Goal: Task Accomplishment & Management: Complete application form

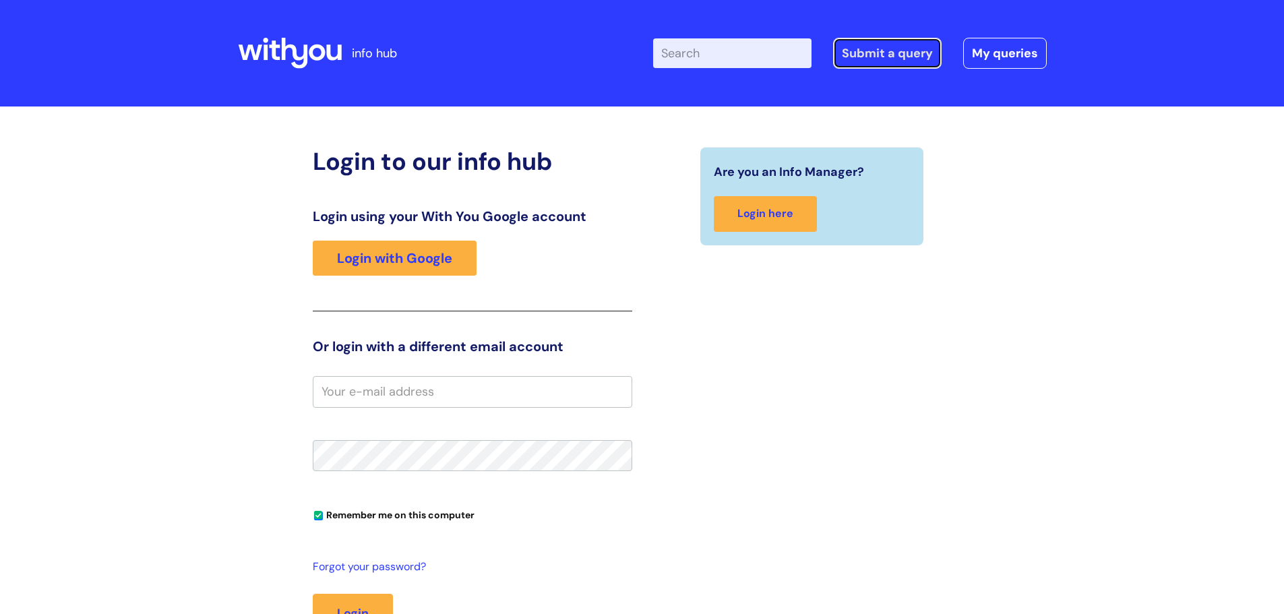
click at [908, 49] on link "Submit a query" at bounding box center [887, 53] width 109 height 31
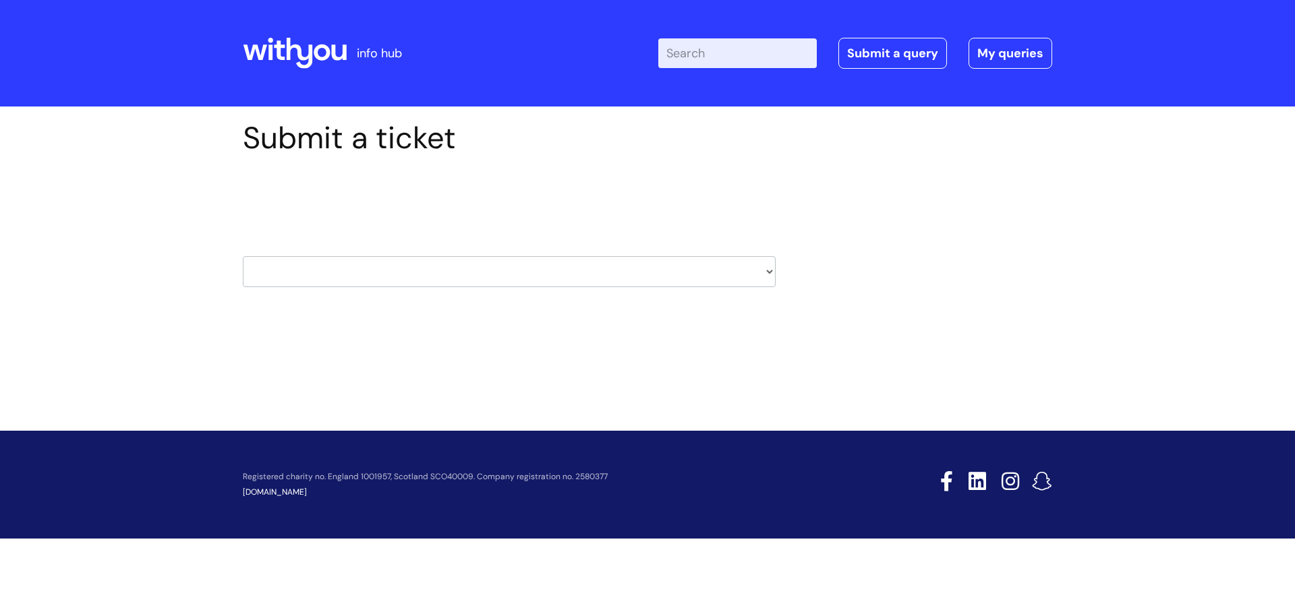
click at [770, 272] on select "HR / People IT and Support Clinical Drug Alerts Finance Accounts Data Support T…" at bounding box center [509, 271] width 533 height 31
select select "it_and_support"
click at [243, 256] on select "HR / People IT and Support Clinical Drug Alerts Finance Accounts Data Support T…" at bounding box center [509, 271] width 533 height 31
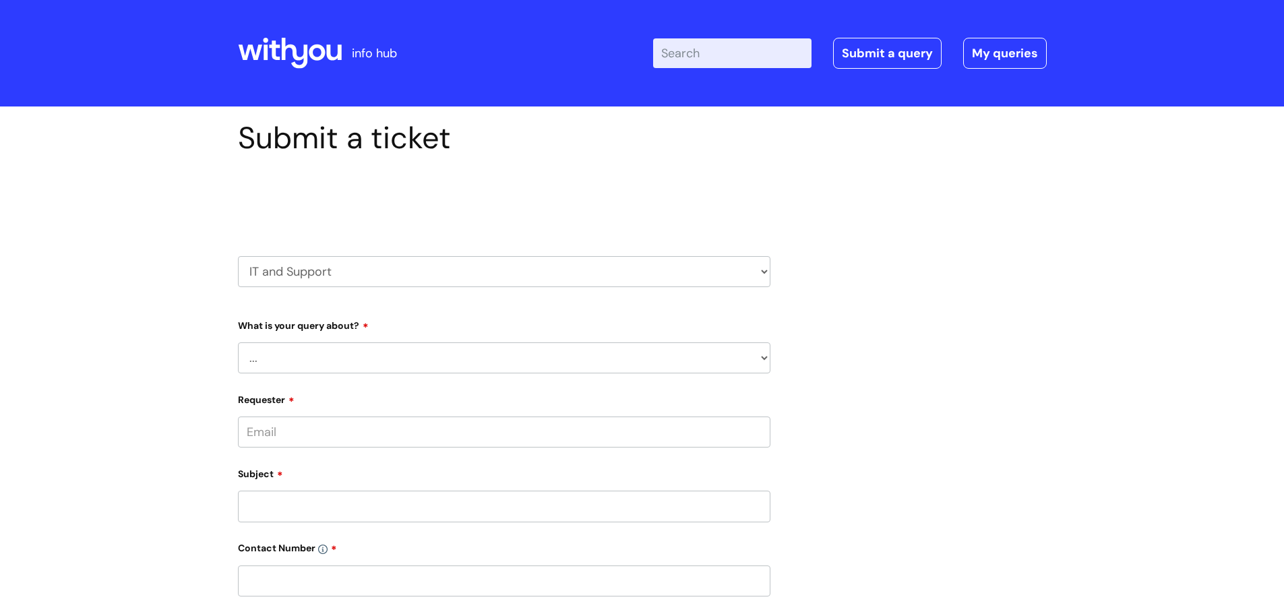
click at [762, 357] on select "... Mobile Phone Reset & MFA Accounts, Starters and Leavers IT Hardware issue I…" at bounding box center [504, 358] width 533 height 31
select select "IT Hardware issue"
click at [238, 343] on select "... Mobile Phone Reset & MFA Accounts, Starters and Leavers IT Hardware issue I…" at bounding box center [504, 358] width 533 height 31
click at [761, 429] on select "... I need a new or replacement ... I’m waiting for new or replacement hardware…" at bounding box center [510, 427] width 522 height 31
select select "Problem with Laptop or Chromebook"
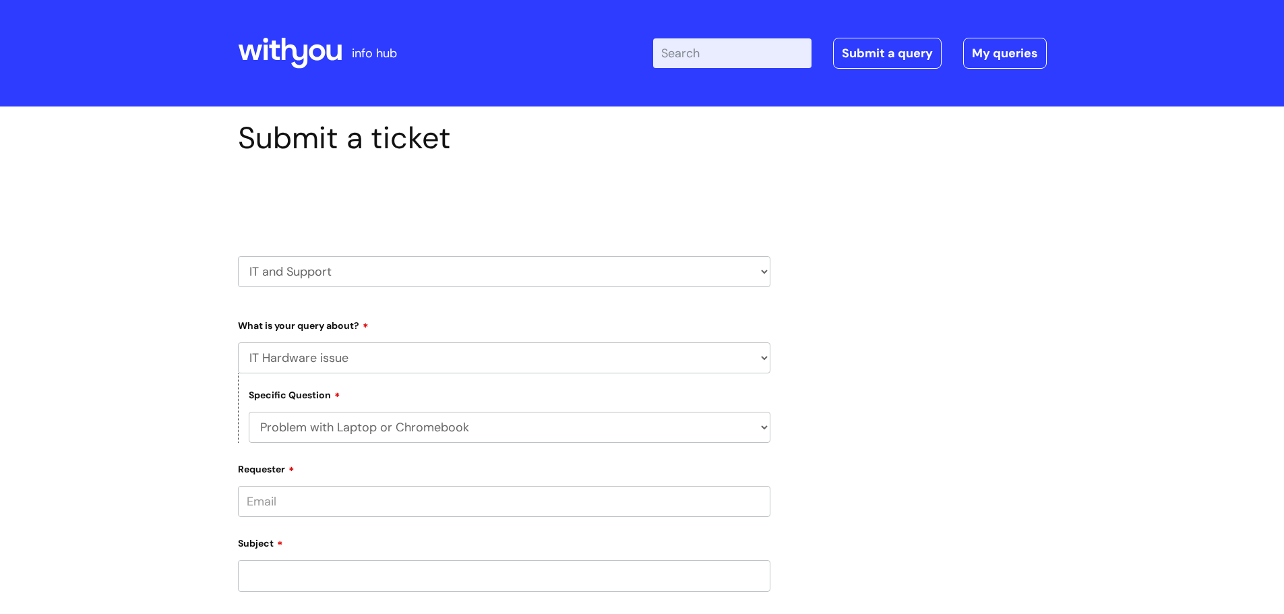
click at [249, 412] on select "... I need a new or replacement ... I’m waiting for new or replacement hardware…" at bounding box center [510, 427] width 522 height 31
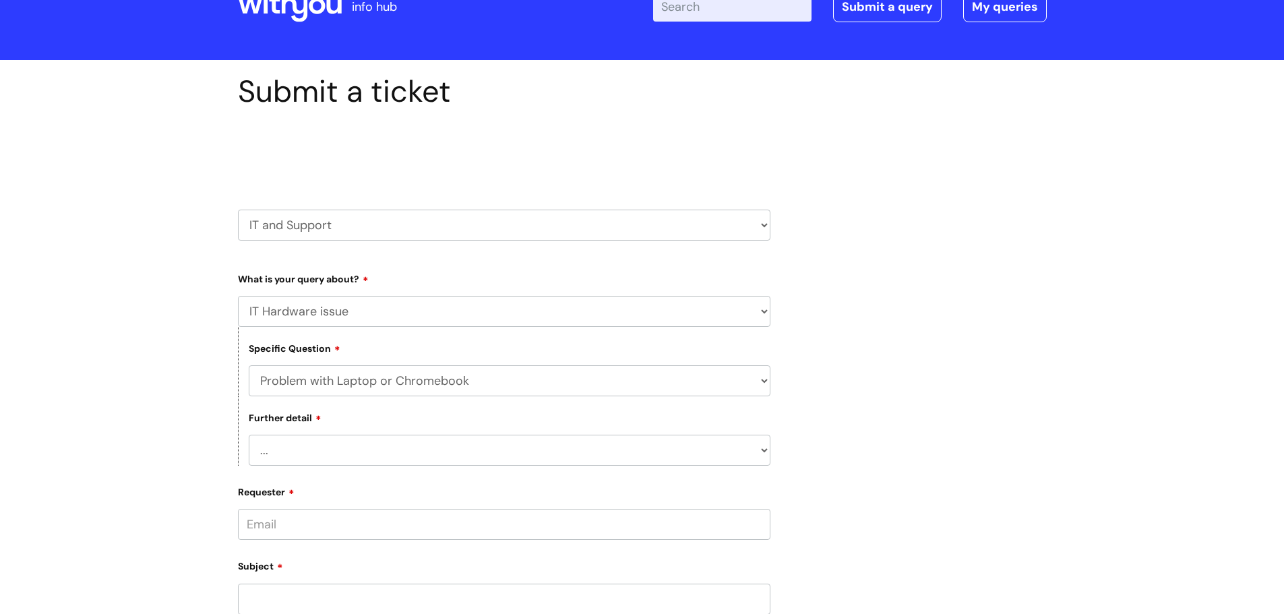
scroll to position [67, 0]
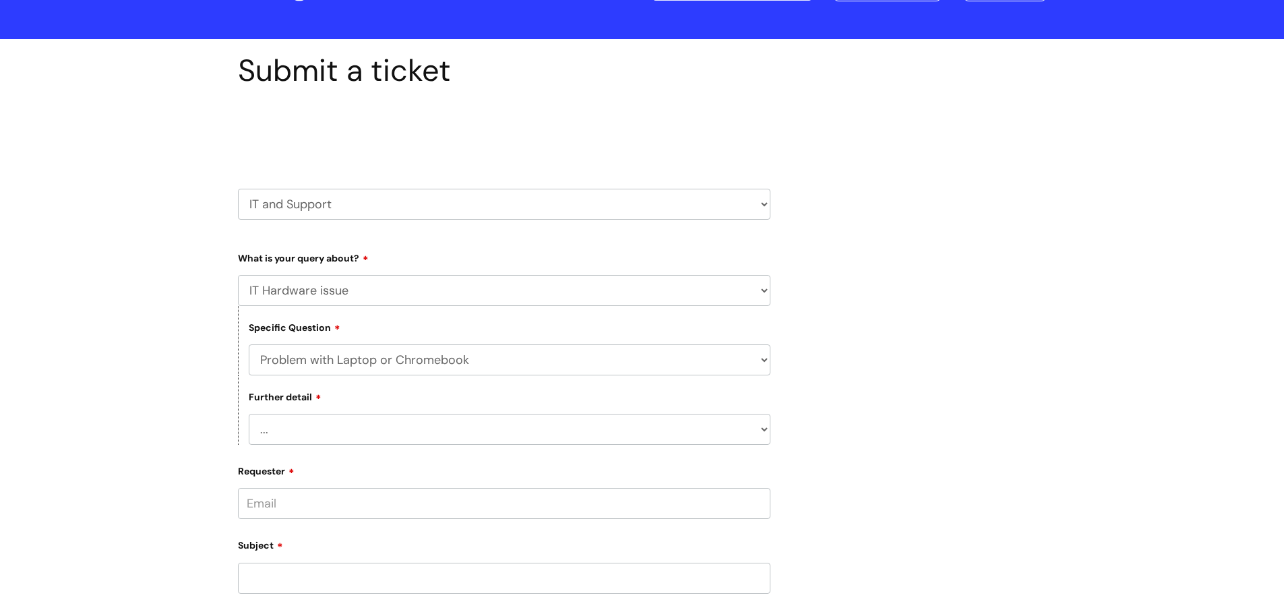
click at [761, 432] on select "... I’ve no sound / microphone I’ve got no internet or wifi I’ve got no camera …" at bounding box center [510, 429] width 522 height 31
select select "I’ve got a display issue"
click at [249, 414] on select "... I’ve no sound / microphone I’ve got no internet or wifi I’ve got no camera …" at bounding box center [510, 429] width 522 height 31
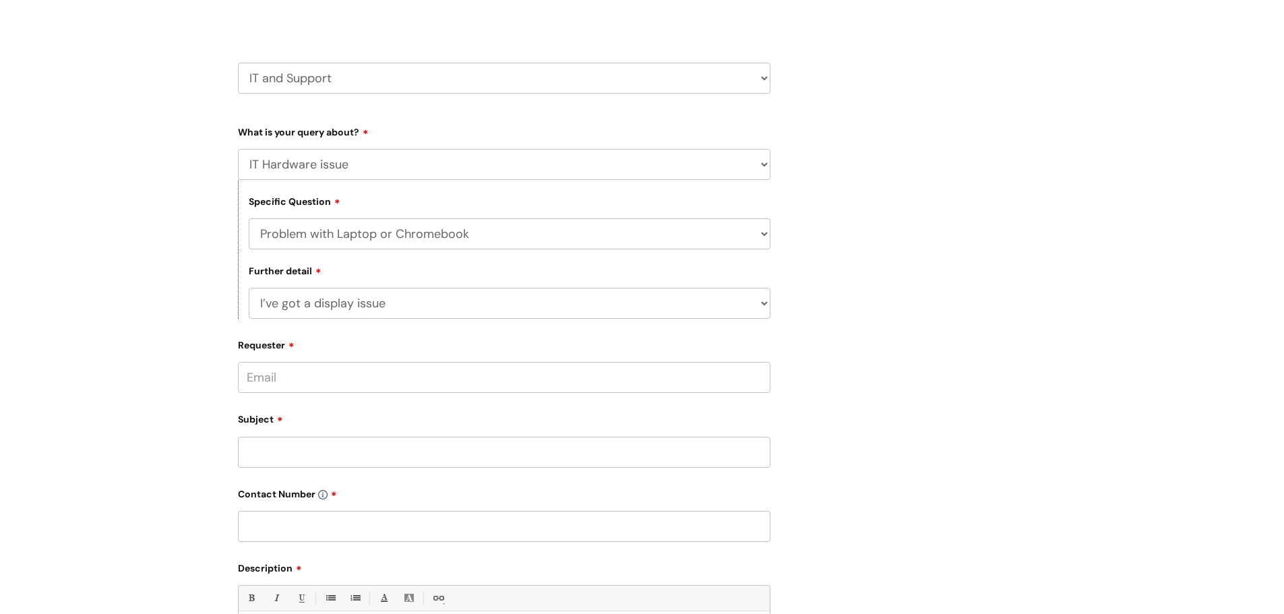
scroll to position [202, 0]
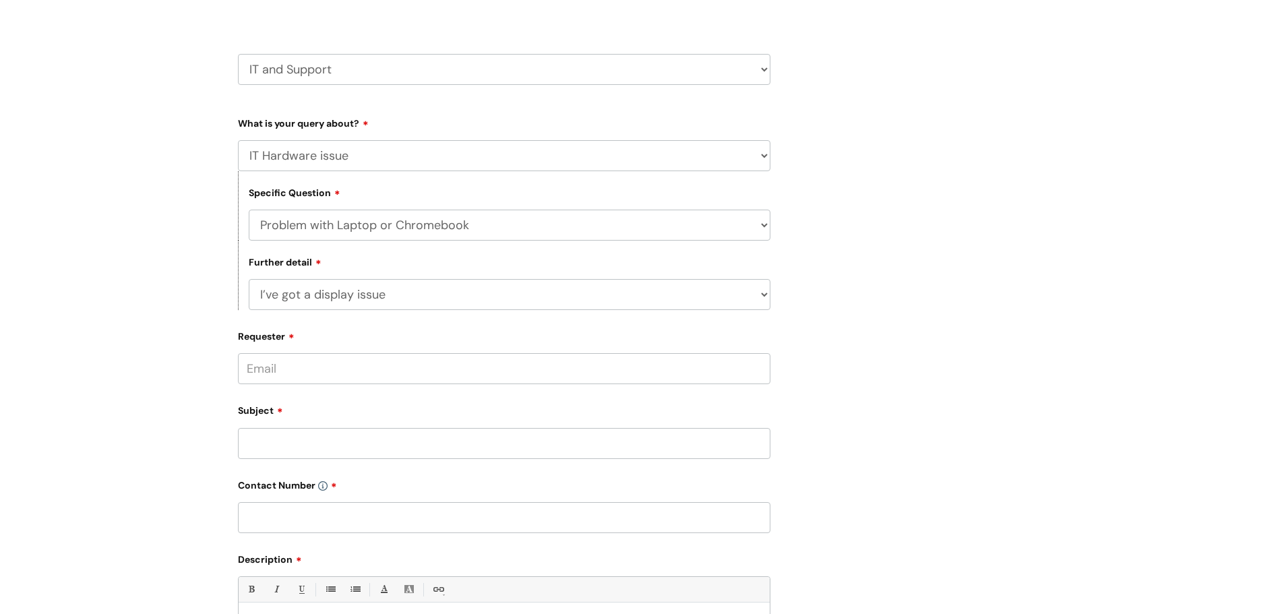
click at [280, 361] on input "Requester" at bounding box center [504, 368] width 533 height 31
type input "tracey.dejongh@wearewithyou.org.uk"
drag, startPoint x: 338, startPoint y: 439, endPoint x: 355, endPoint y: 442, distance: 16.5
click at [338, 439] on input "Subject" at bounding box center [504, 445] width 533 height 31
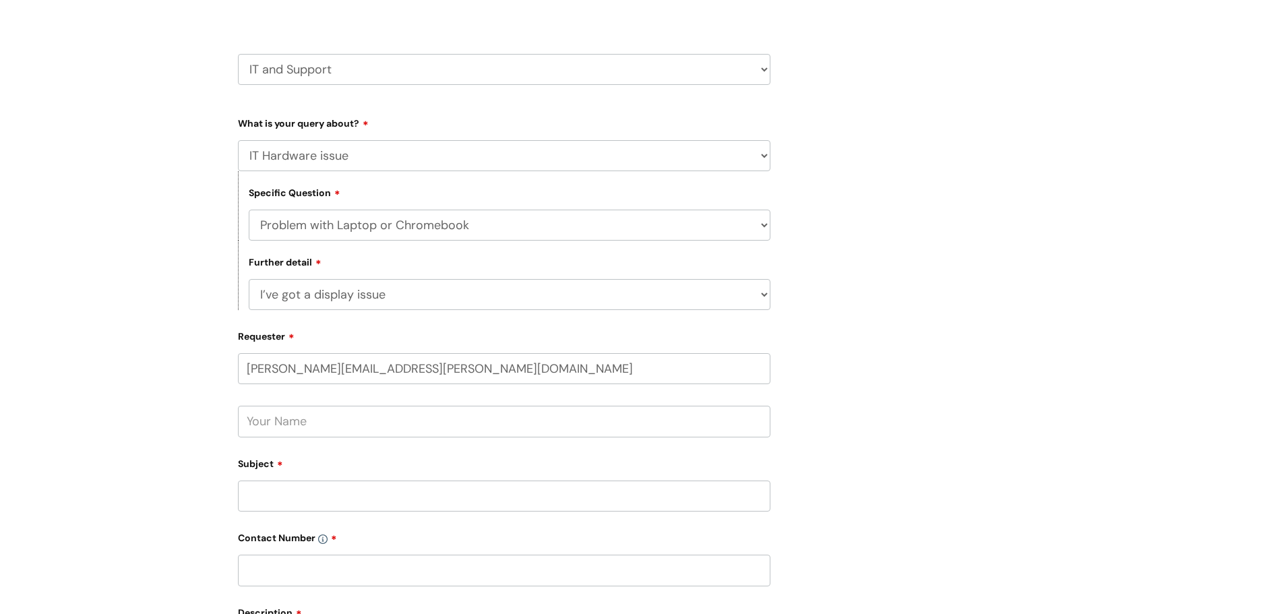
click at [353, 419] on input "text" at bounding box center [504, 421] width 533 height 31
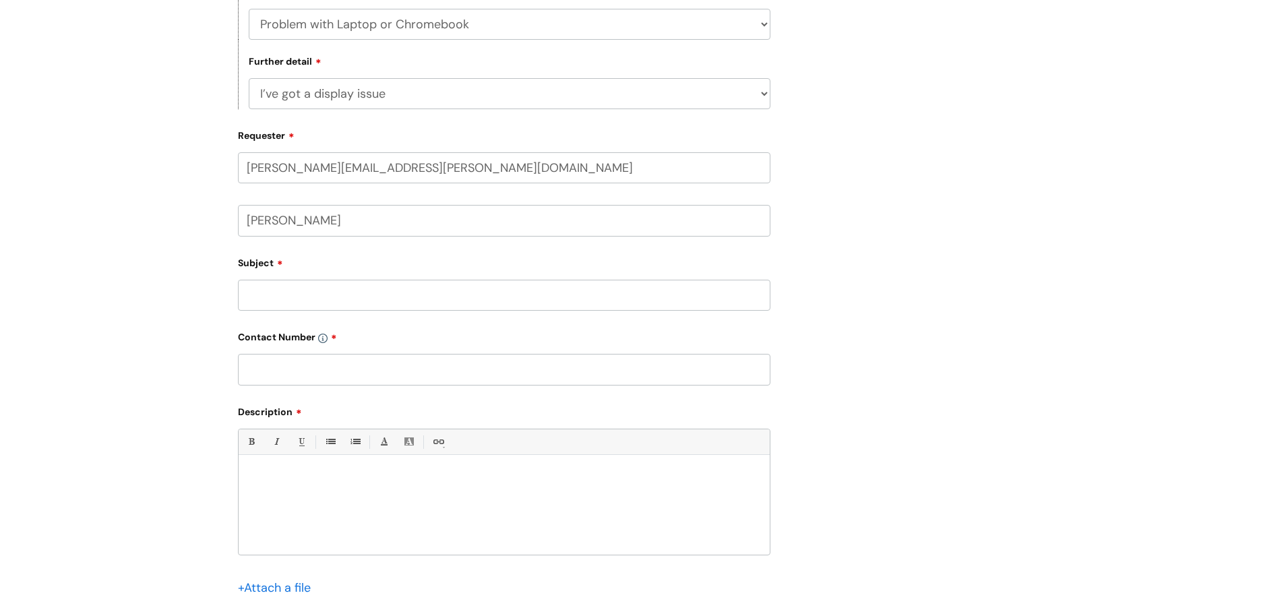
scroll to position [405, 0]
type input "Tracey de Jongh"
click at [336, 296] on input "Subject" at bounding box center [504, 293] width 533 height 31
type input "Screens are flickering on and off"
click at [258, 374] on input "text" at bounding box center [504, 368] width 533 height 31
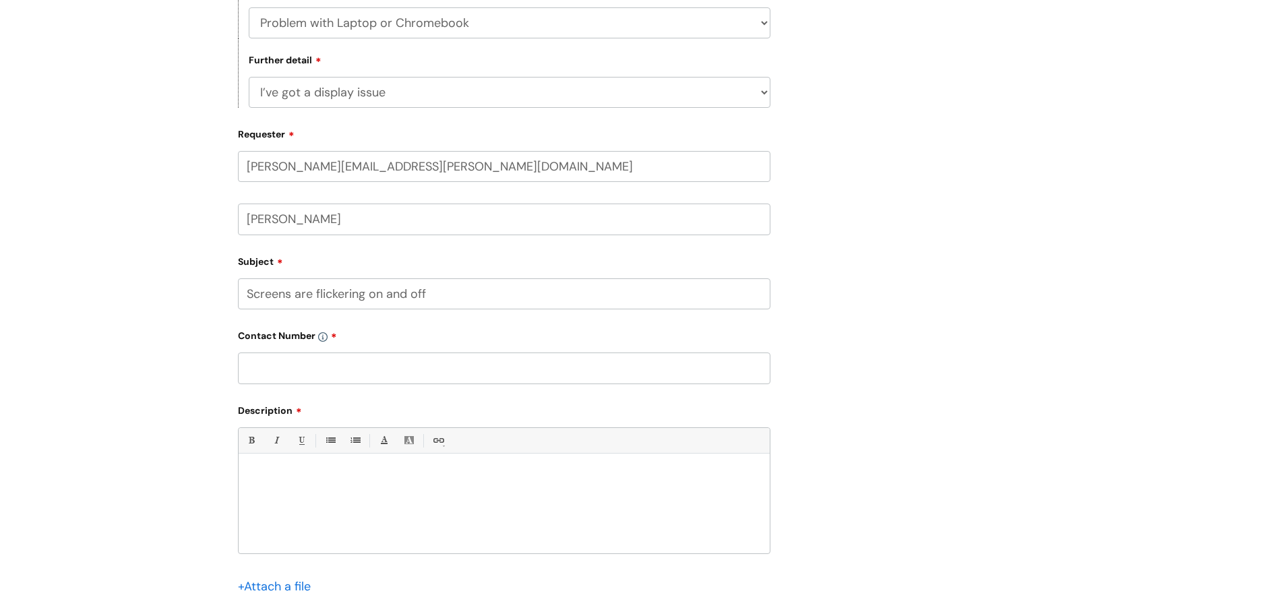
type input "07580350724"
click at [272, 461] on div at bounding box center [504, 506] width 531 height 93
click at [676, 478] on p "Hi, I have two screens that I plug into my laptop. They have started flickering…" at bounding box center [504, 477] width 511 height 12
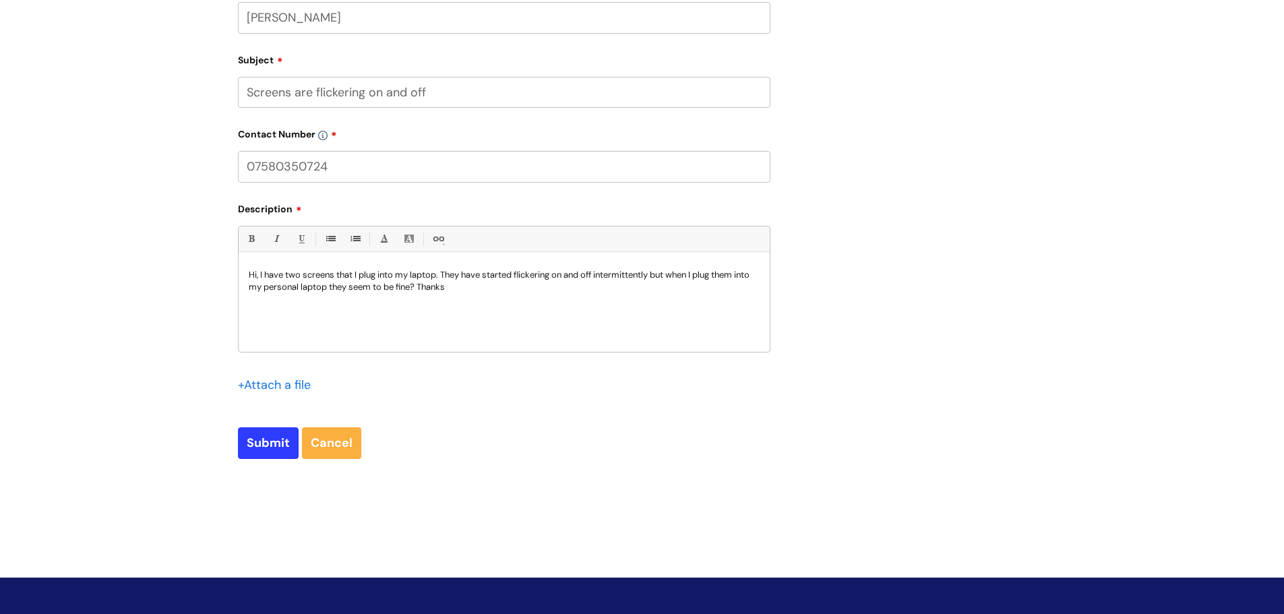
scroll to position [607, 0]
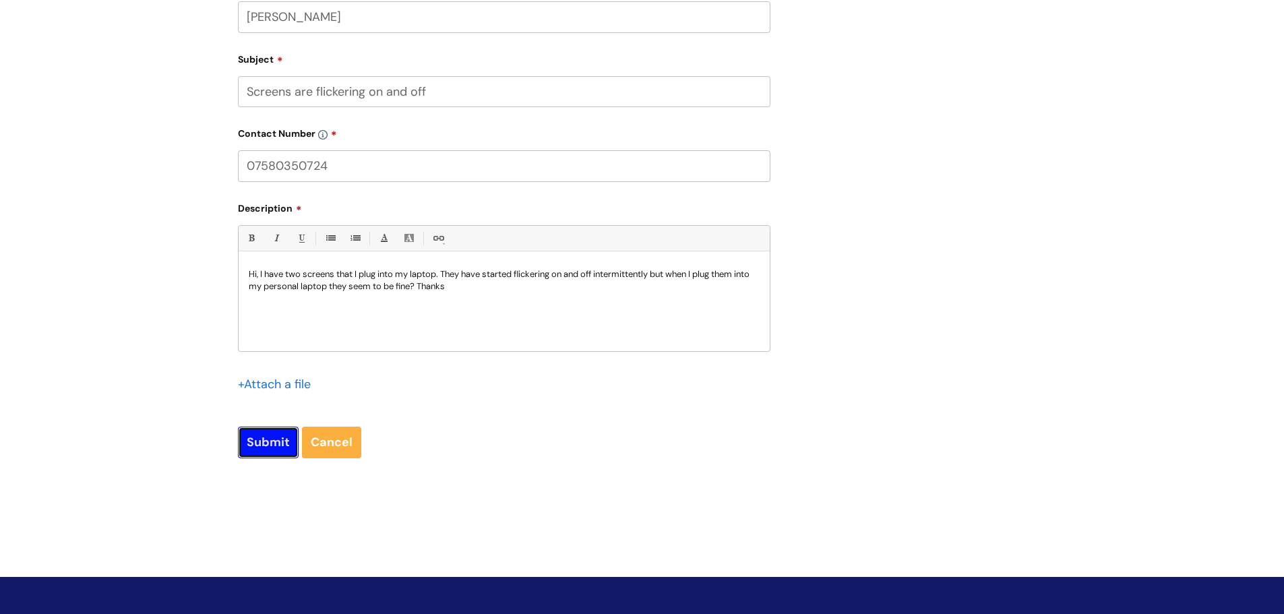
click at [253, 440] on input "Submit" at bounding box center [268, 442] width 61 height 31
type input "Please Wait..."
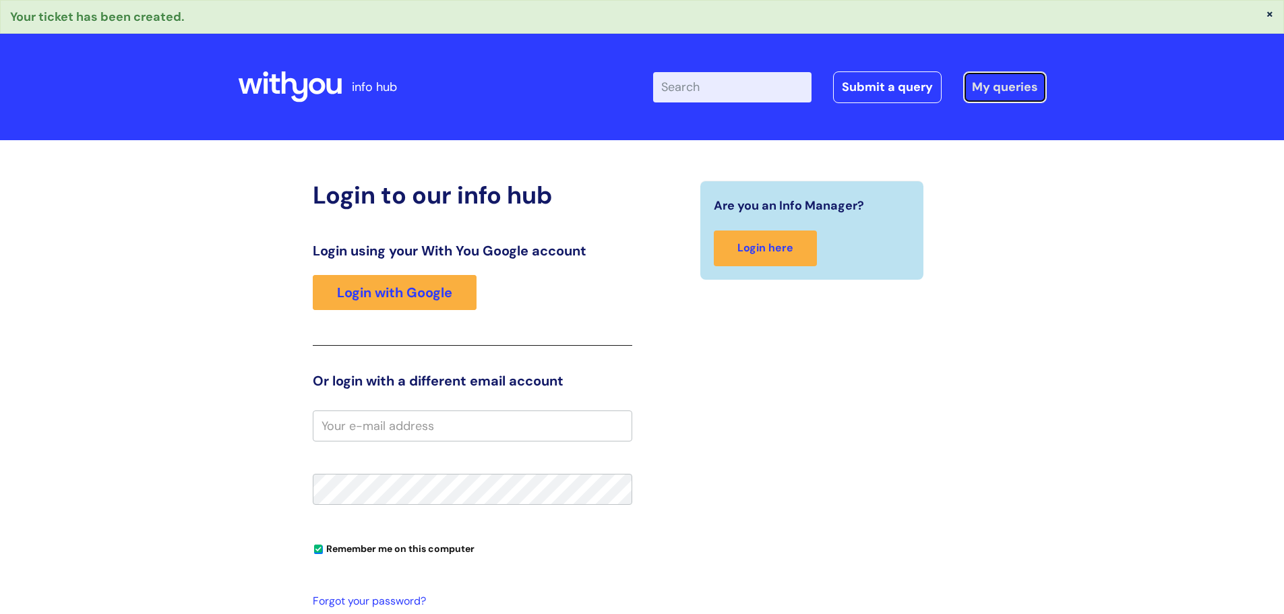
click at [1001, 87] on link "My queries" at bounding box center [1005, 86] width 84 height 31
click at [1009, 86] on link "My queries" at bounding box center [1005, 86] width 84 height 31
